Goal: Navigation & Orientation: Go to known website

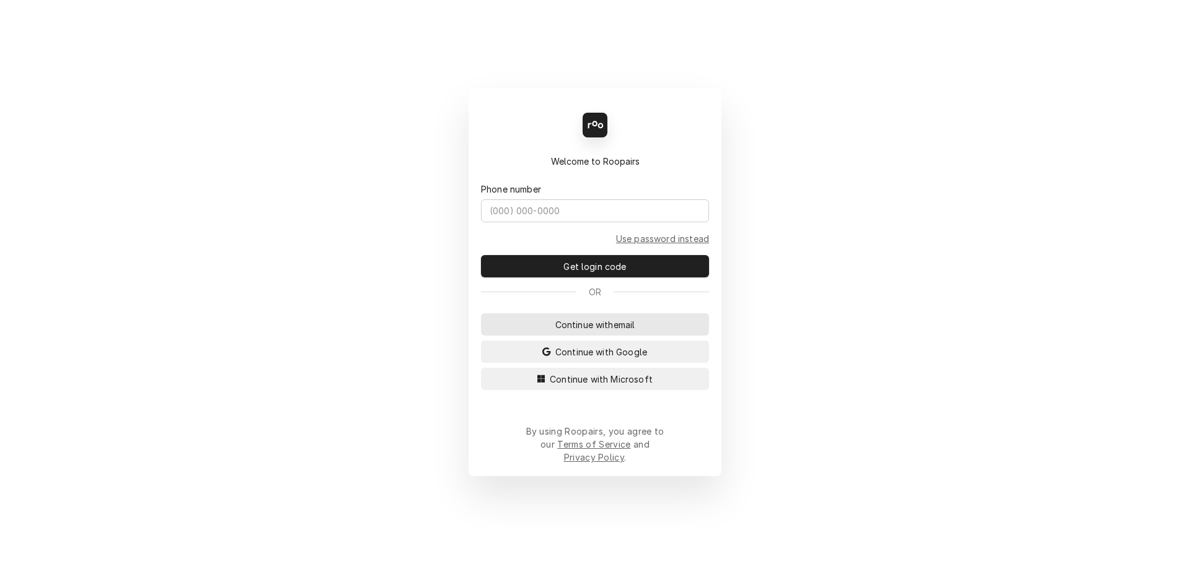
click at [554, 336] on button "Continue with email" at bounding box center [595, 325] width 228 height 22
click at [555, 222] on input "Dynamic Content Wrapper" at bounding box center [595, 211] width 228 height 23
type input "@"
type input "[EMAIL_ADDRESS][DOMAIN_NAME]"
click at [481, 255] on button "Get login code" at bounding box center [595, 266] width 228 height 22
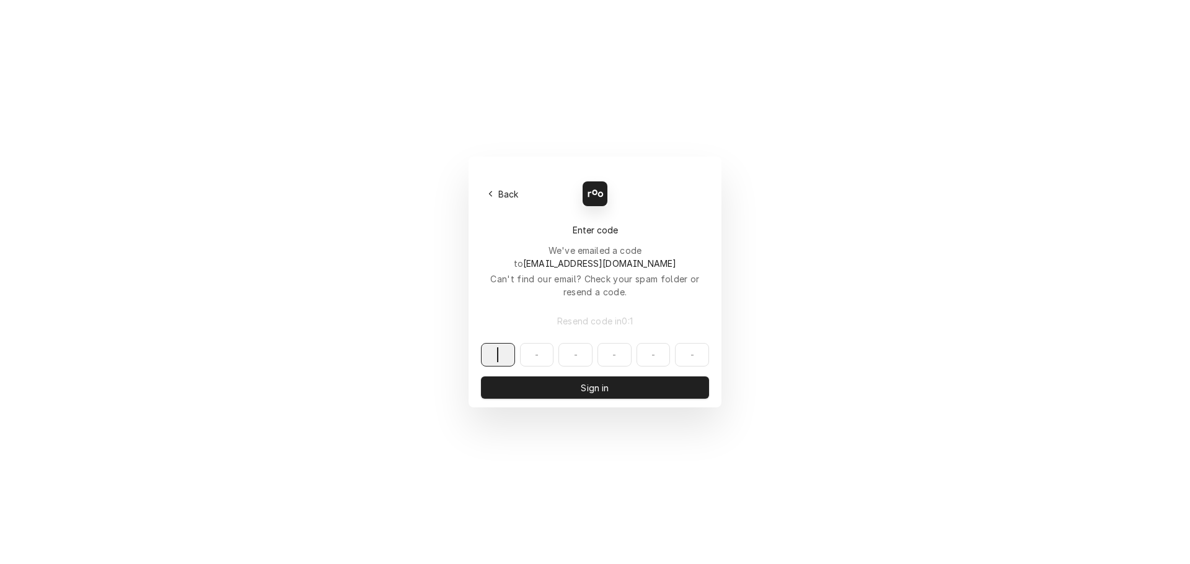
paste input "732493"
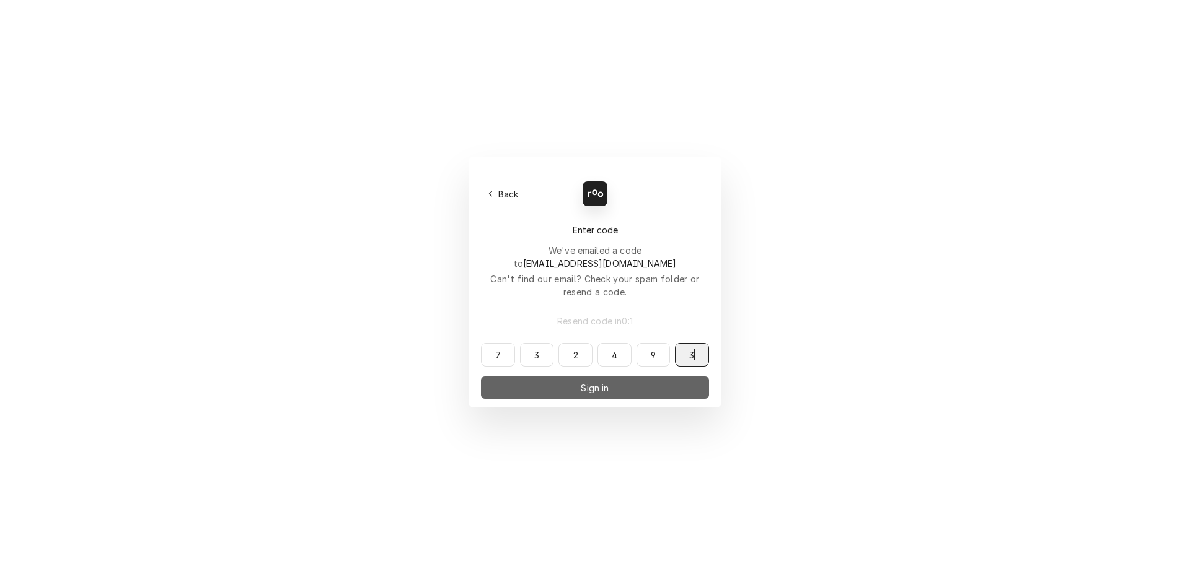
type input "732493"
click at [573, 377] on button "Sign in" at bounding box center [595, 388] width 228 height 22
